Goal: Task Accomplishment & Management: Manage account settings

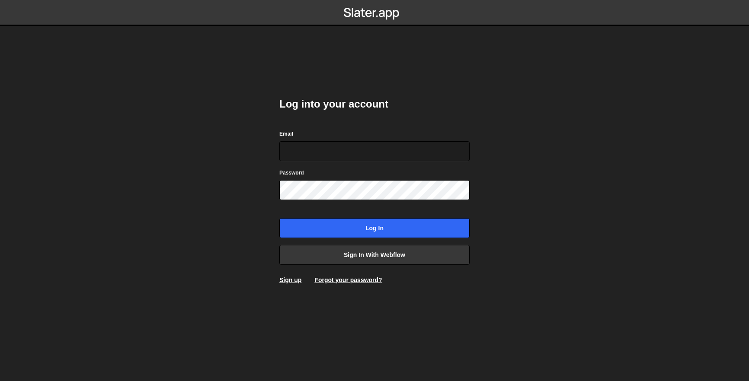
click at [374, 0] on com-1password-button at bounding box center [374, 0] width 0 height 0
type input "[EMAIL_ADDRESS][DOMAIN_NAME]"
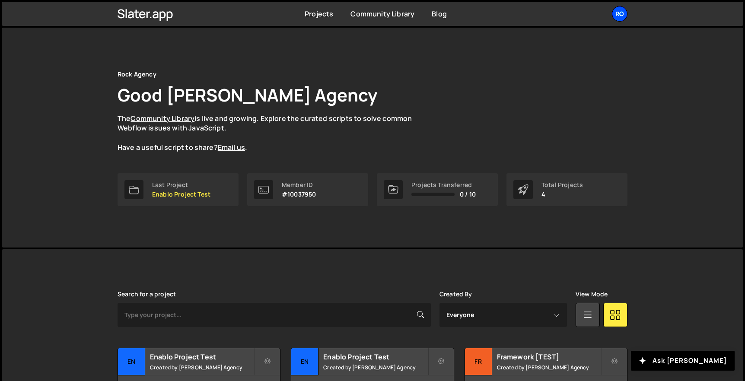
click at [620, 19] on div "Ro" at bounding box center [620, 14] width 16 height 16
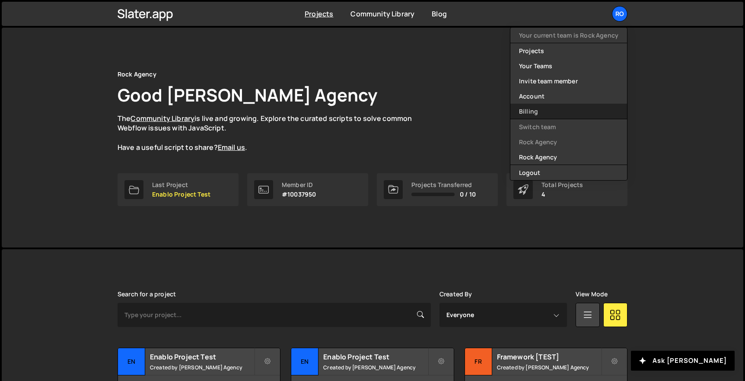
click at [555, 112] on link "Billing" at bounding box center [569, 111] width 117 height 15
